Goal: Information Seeking & Learning: Learn about a topic

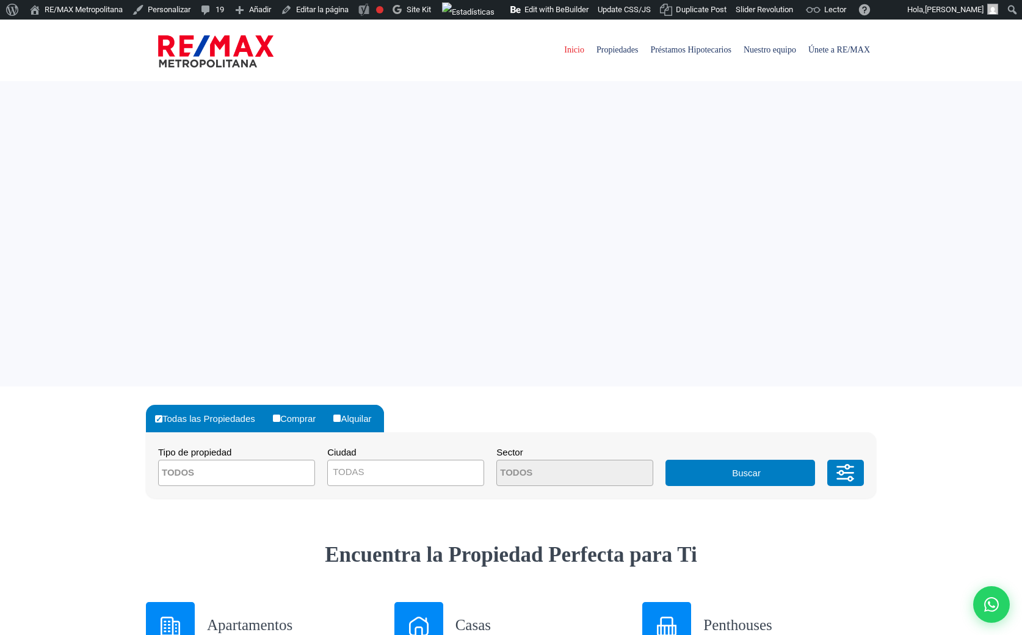
select select
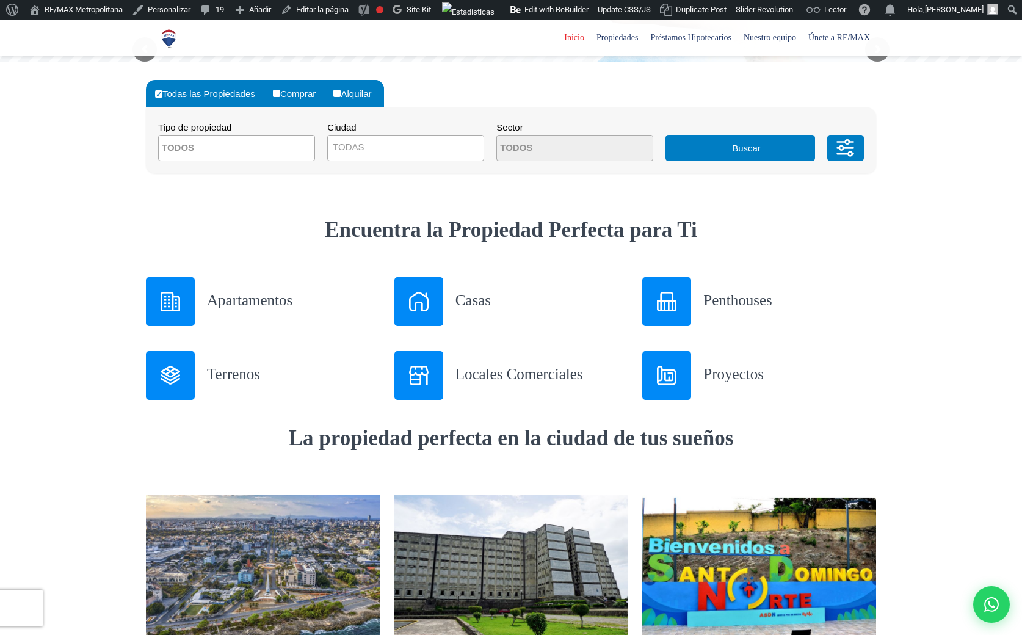
scroll to position [326, 0]
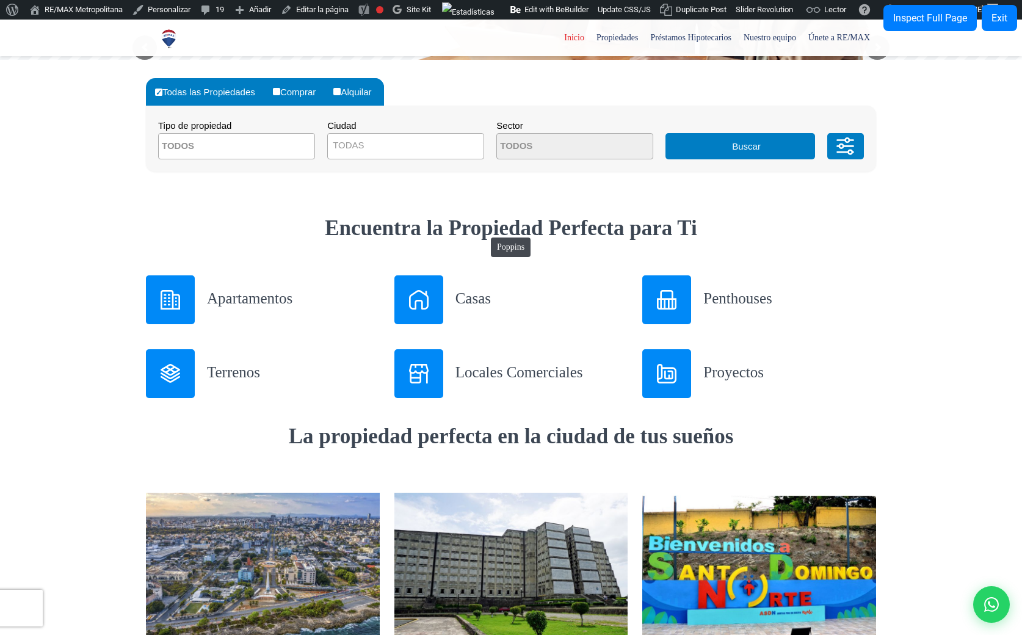
click at [485, 231] on strong "Encuentra la Propiedad Perfecta para Ti" at bounding box center [511, 228] width 372 height 24
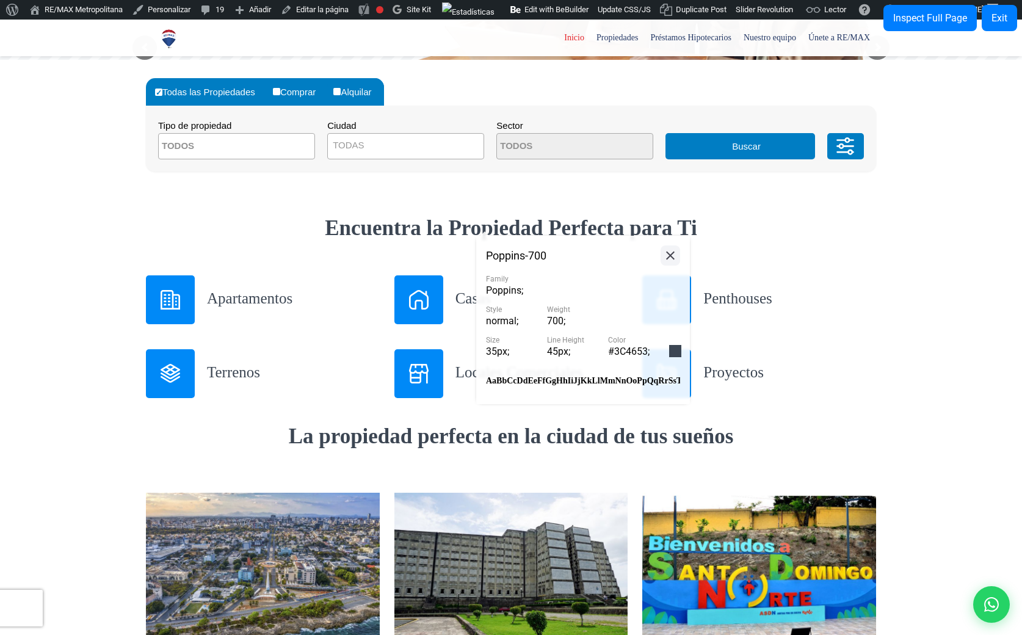
click at [674, 253] on icon at bounding box center [670, 255] width 15 height 15
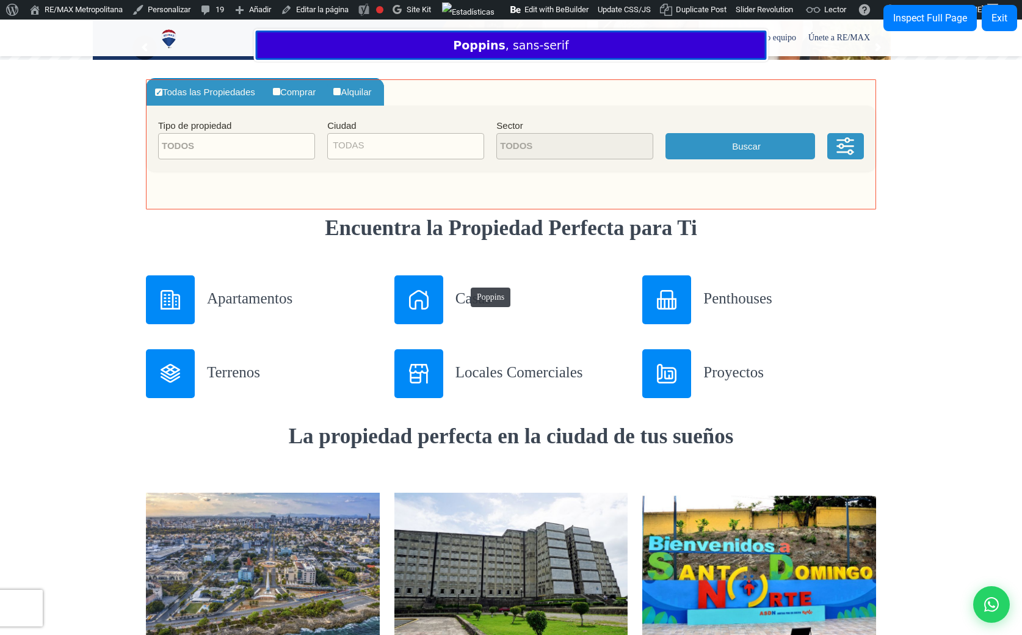
scroll to position [0, 0]
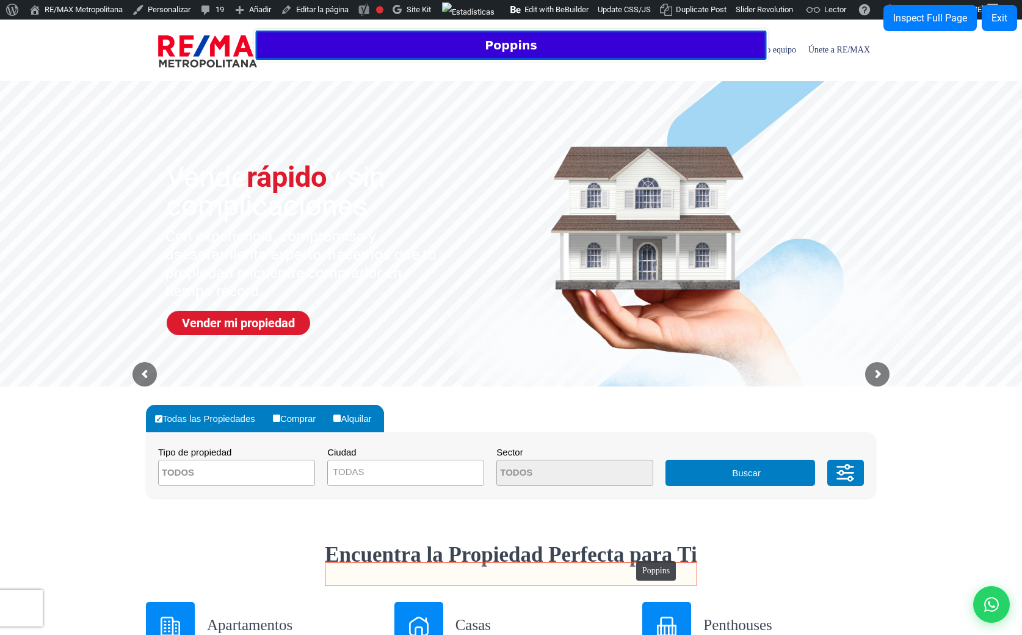
click at [630, 555] on strong "Encuentra la Propiedad Perfecta para Ti" at bounding box center [511, 554] width 372 height 24
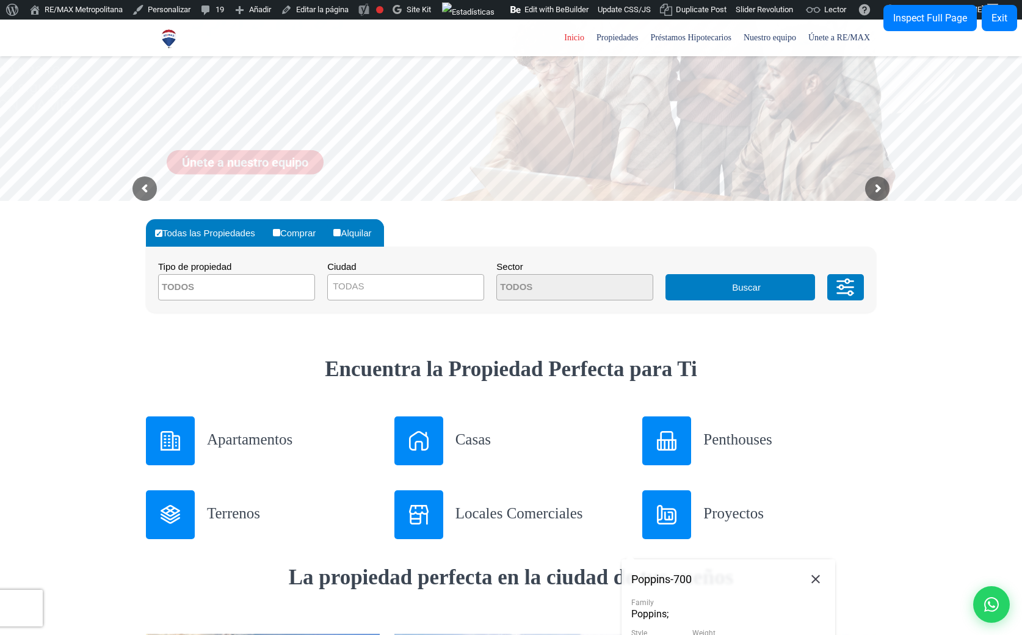
scroll to position [186, 0]
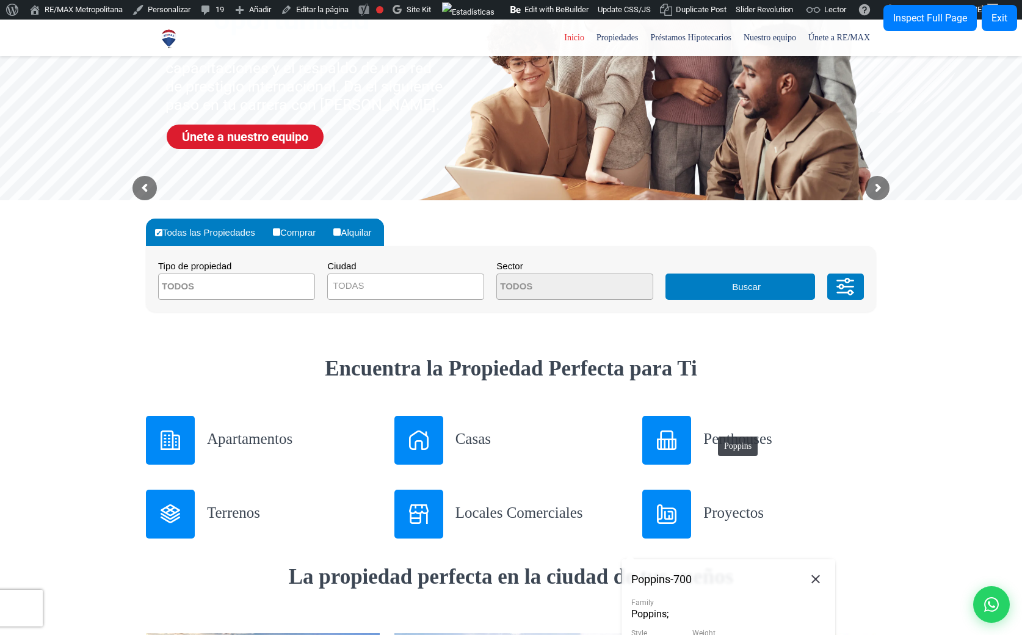
click at [712, 430] on h3 "Penthouses" at bounding box center [789, 438] width 173 height 21
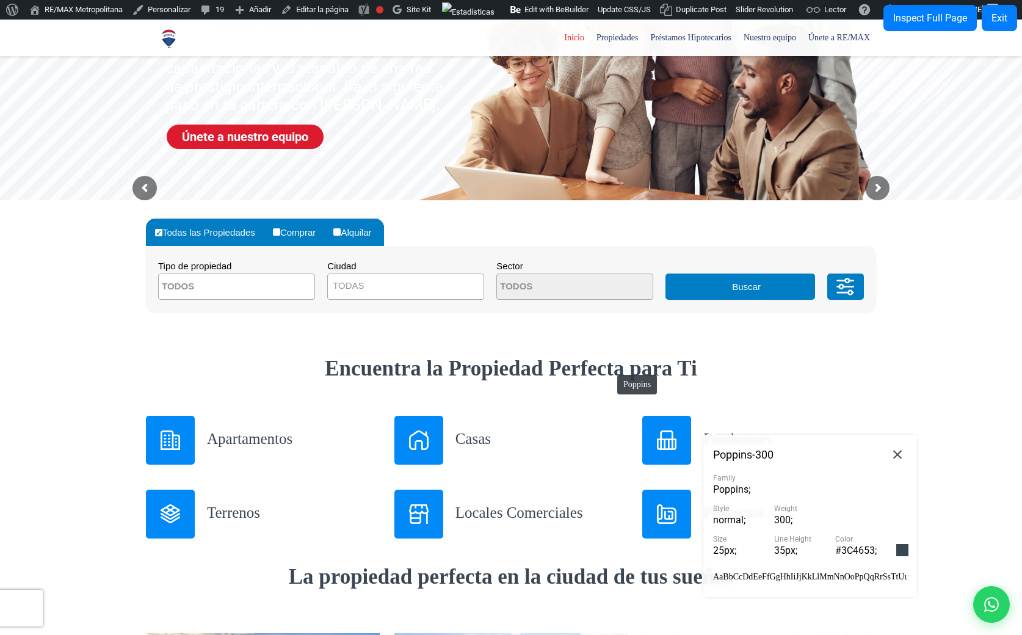
click at [611, 369] on strong "Encuentra la Propiedad Perfecta para Ti" at bounding box center [511, 368] width 372 height 24
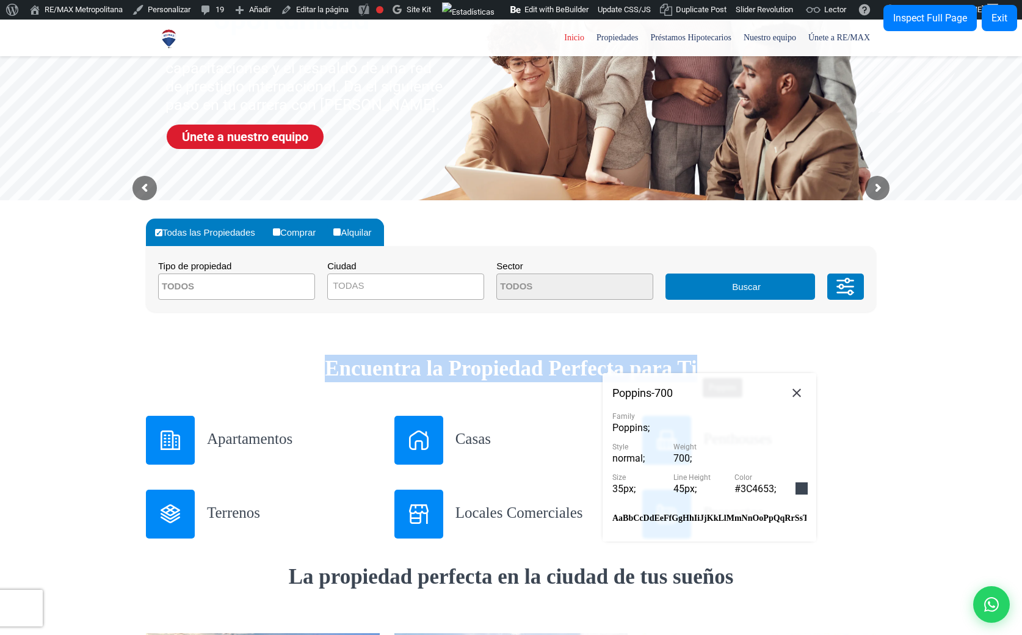
drag, startPoint x: 319, startPoint y: 370, endPoint x: 696, endPoint y: 371, distance: 377.1
click at [696, 371] on h2 "Encuentra la Propiedad Perfecta para Ti" at bounding box center [511, 368] width 730 height 27
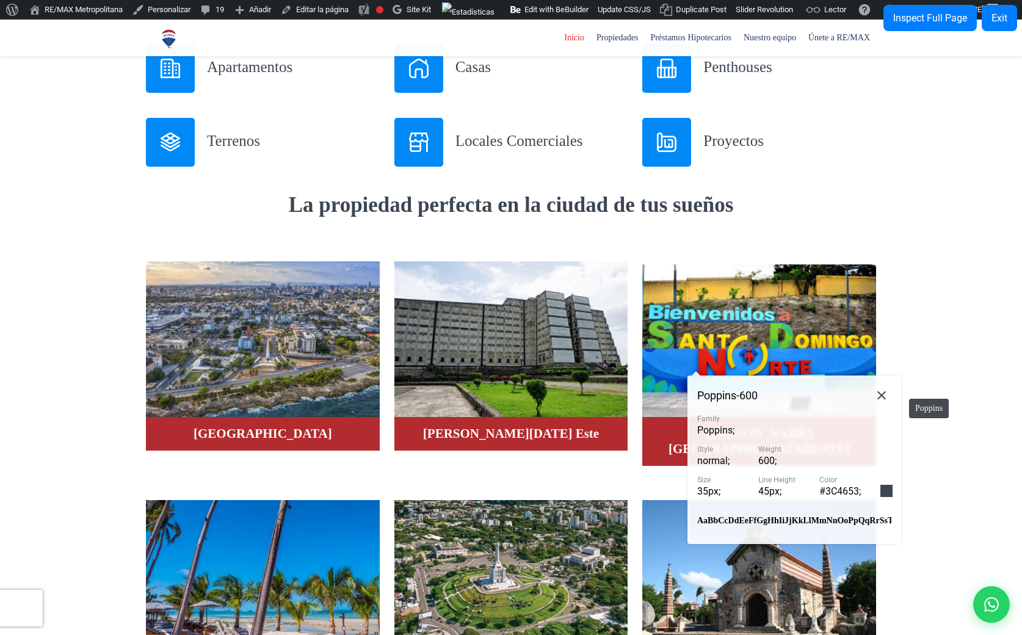
scroll to position [556, 0]
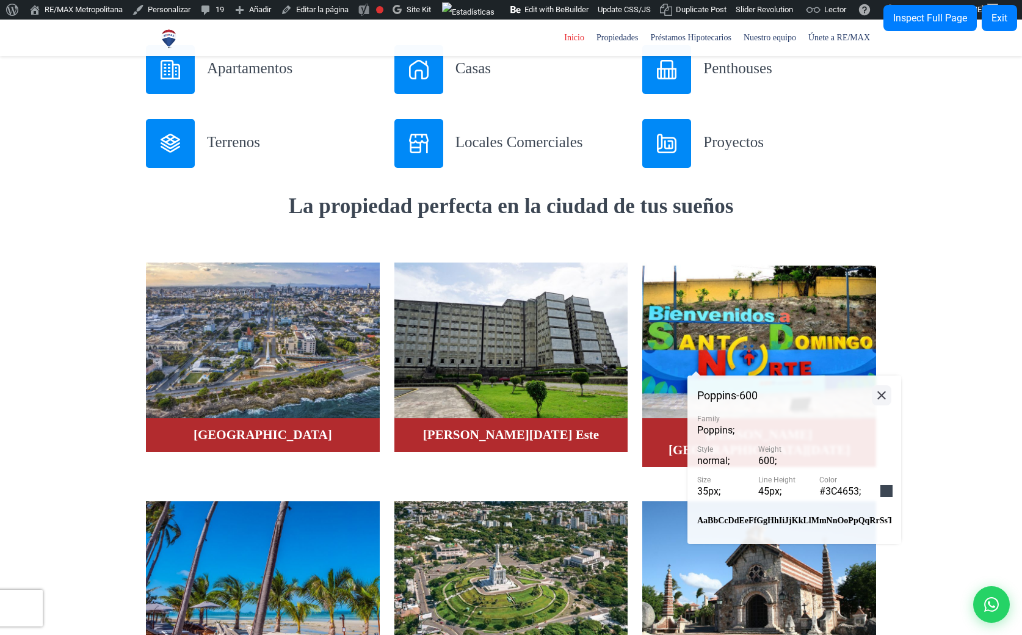
click at [885, 395] on icon at bounding box center [881, 394] width 15 height 15
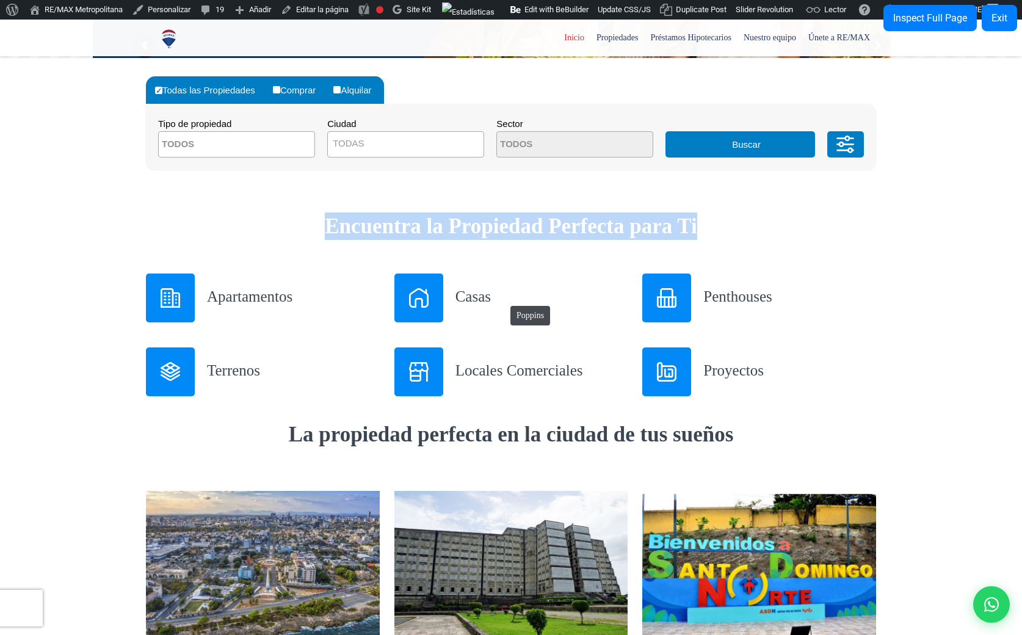
scroll to position [327, 0]
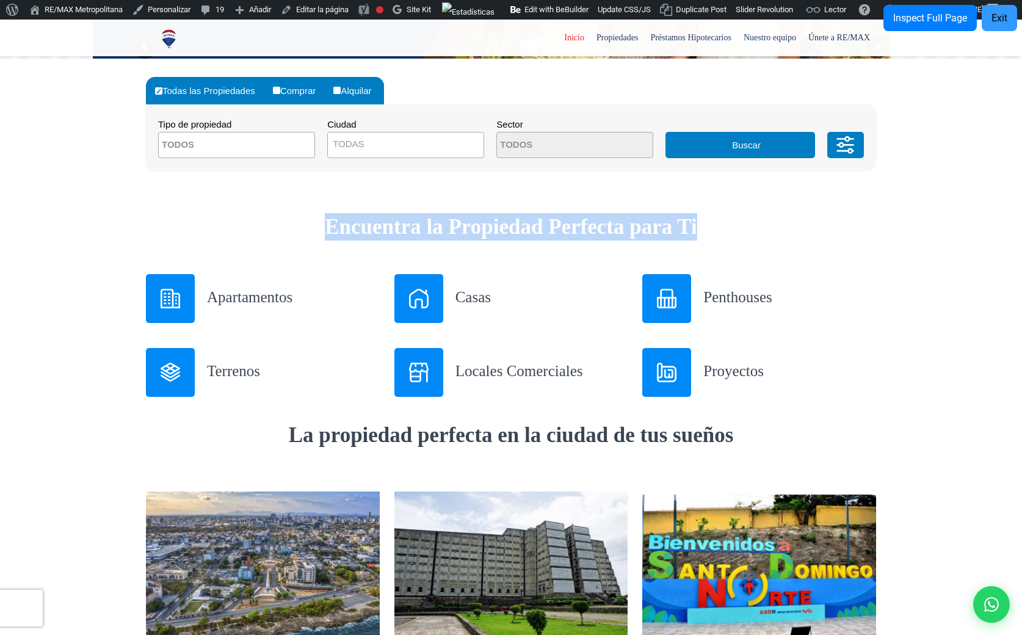
click at [998, 9] on button "Exit" at bounding box center [998, 18] width 35 height 26
click at [566, 272] on div "Encuentra la Propiedad Perfecta para Ti" at bounding box center [511, 243] width 744 height 61
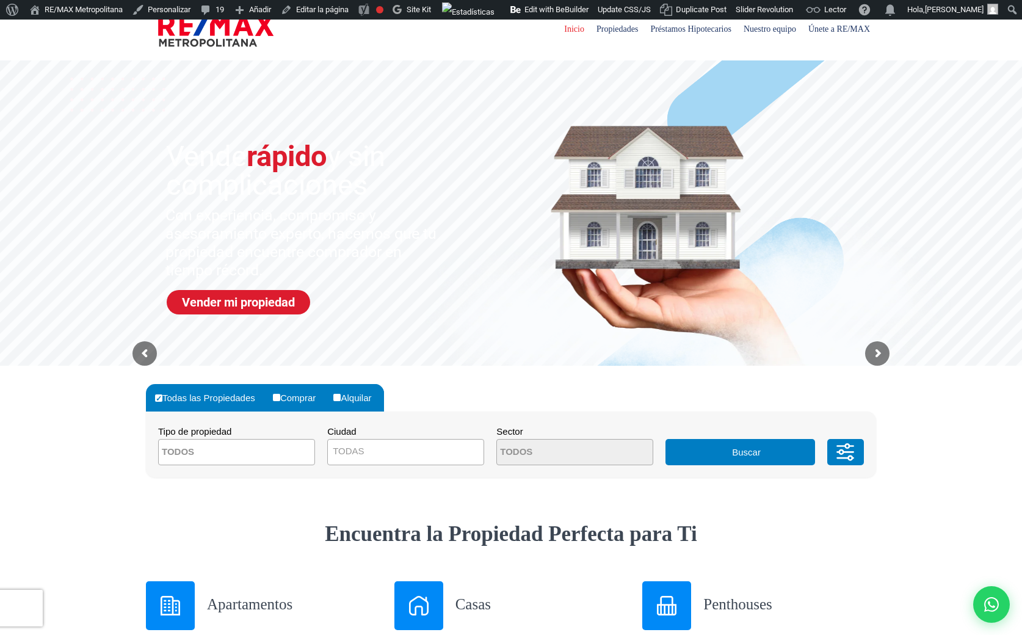
scroll to position [0, 0]
